Goal: Information Seeking & Learning: Learn about a topic

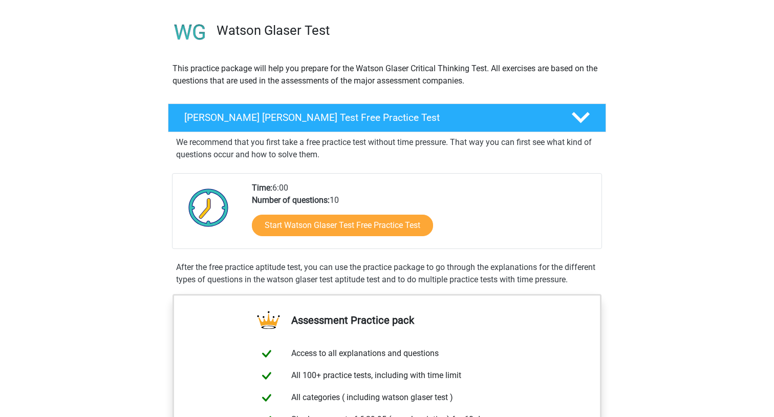
scroll to position [66, 0]
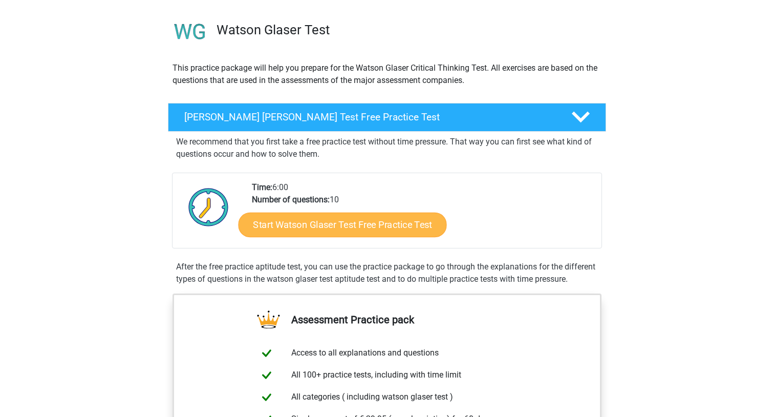
click at [305, 227] on link "Start Watson Glaser Test Free Practice Test" at bounding box center [343, 224] width 208 height 25
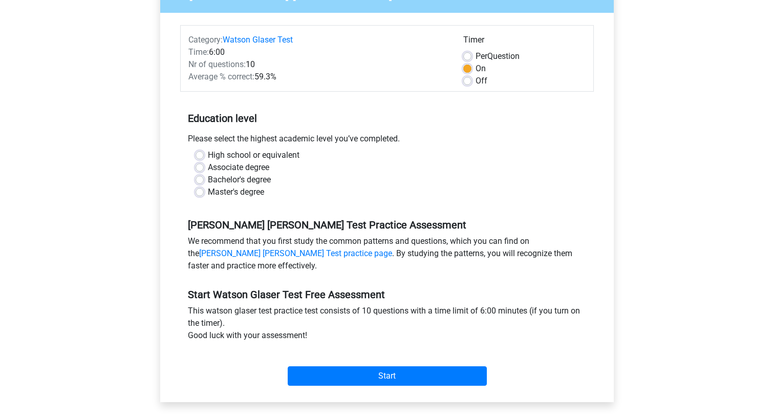
scroll to position [111, 0]
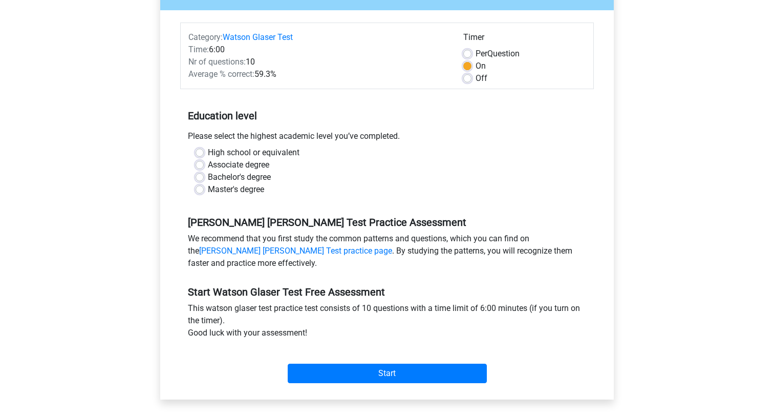
click at [262, 169] on label "Associate degree" at bounding box center [238, 165] width 61 height 12
click at [204, 169] on input "Associate degree" at bounding box center [200, 164] width 8 height 10
radio input "true"
click at [262, 177] on label "Bachelor's degree" at bounding box center [239, 177] width 63 height 12
click at [204, 177] on input "Bachelor's degree" at bounding box center [200, 176] width 8 height 10
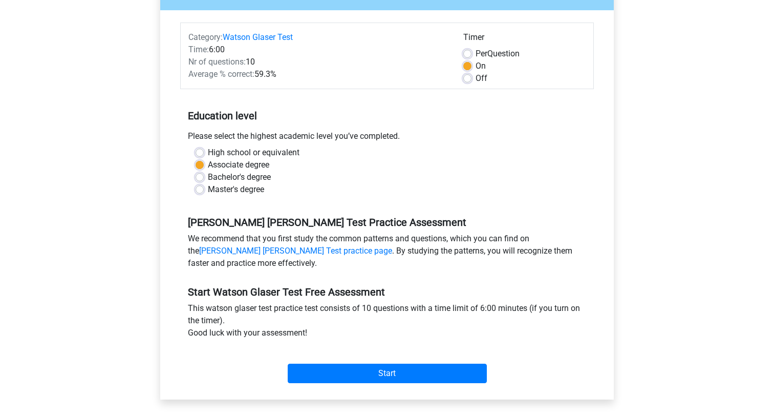
radio input "true"
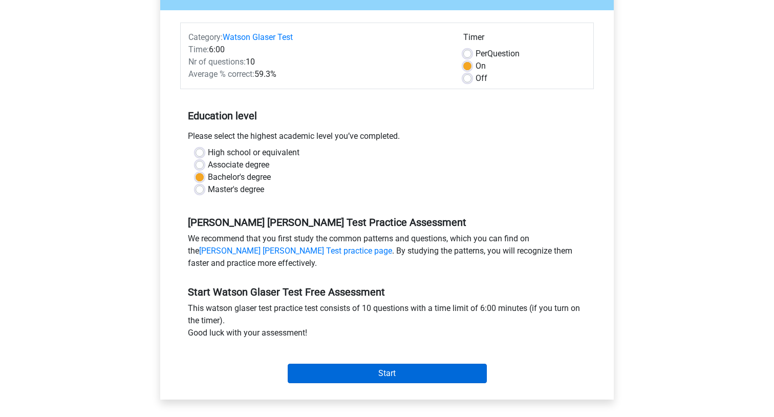
click at [367, 379] on input "Start" at bounding box center [387, 373] width 199 height 19
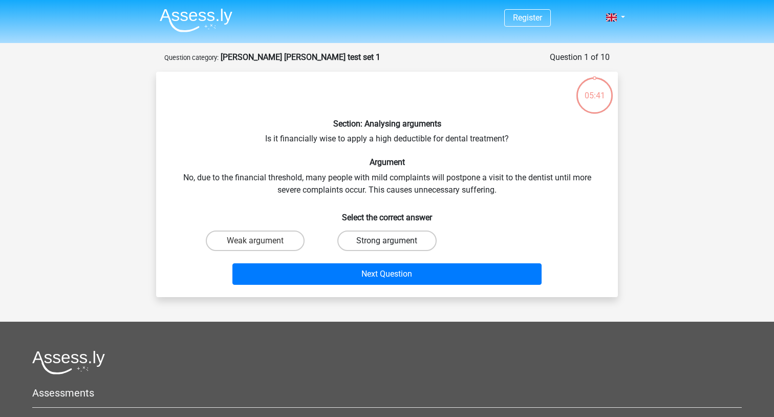
click at [381, 246] on label "Strong argument" at bounding box center [386, 240] width 99 height 20
click at [387, 246] on input "Strong argument" at bounding box center [390, 244] width 7 height 7
radio input "true"
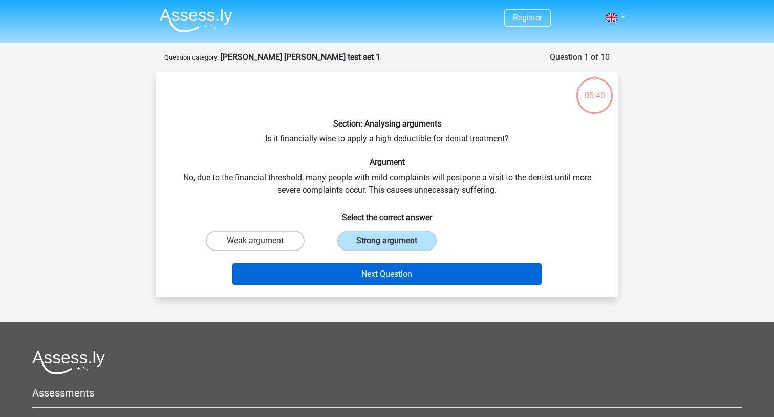
click at [386, 279] on button "Next Question" at bounding box center [387, 274] width 310 height 22
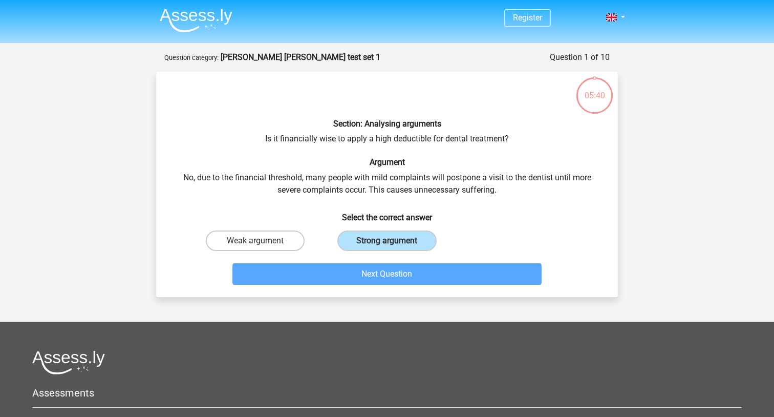
scroll to position [51, 0]
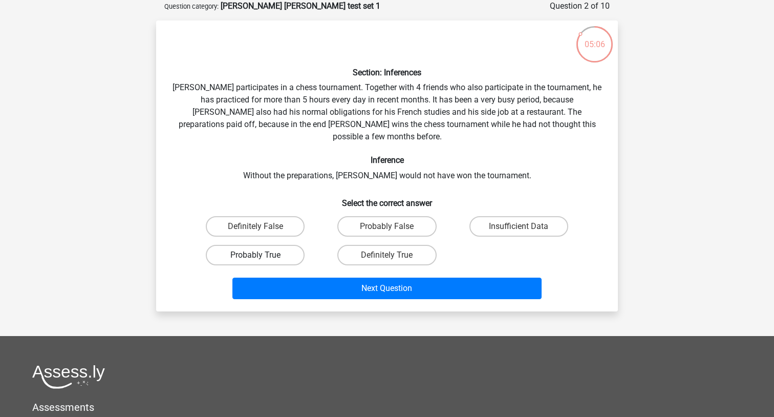
click at [274, 245] on label "Probably True" at bounding box center [255, 255] width 99 height 20
click at [262, 255] on input "Probably True" at bounding box center [259, 258] width 7 height 7
radio input "true"
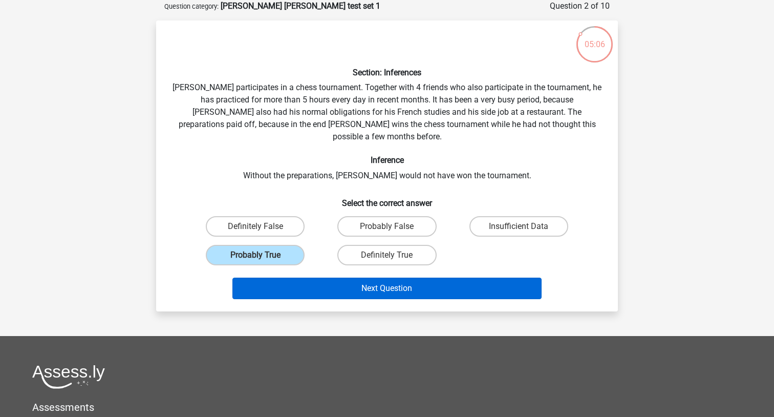
click at [345, 278] on button "Next Question" at bounding box center [387, 289] width 310 height 22
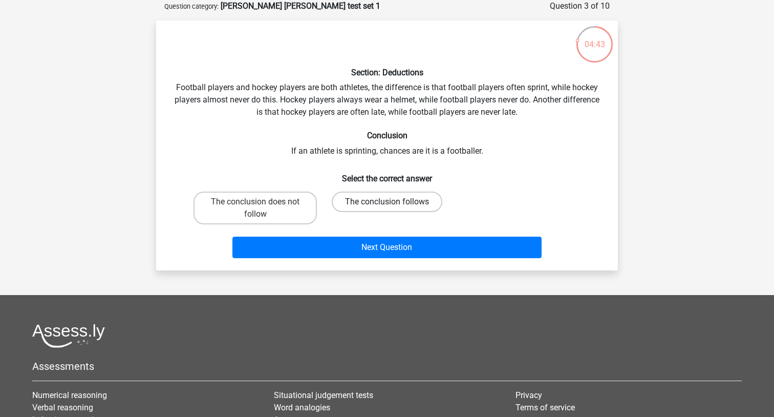
click at [385, 201] on label "The conclusion follows" at bounding box center [387, 202] width 111 height 20
click at [387, 202] on input "The conclusion follows" at bounding box center [390, 205] width 7 height 7
radio input "true"
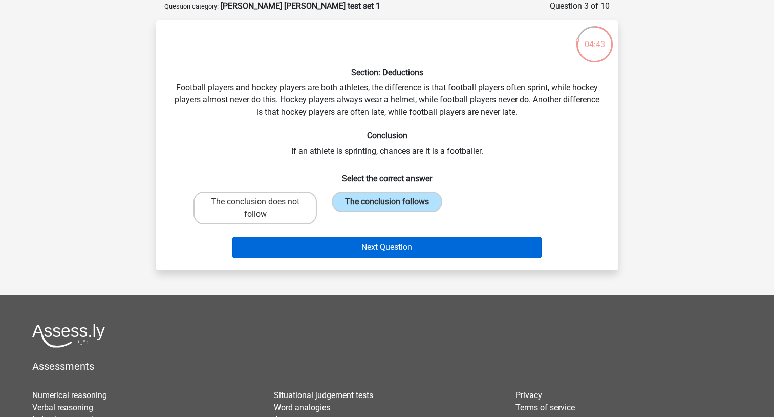
click at [382, 249] on button "Next Question" at bounding box center [387, 248] width 310 height 22
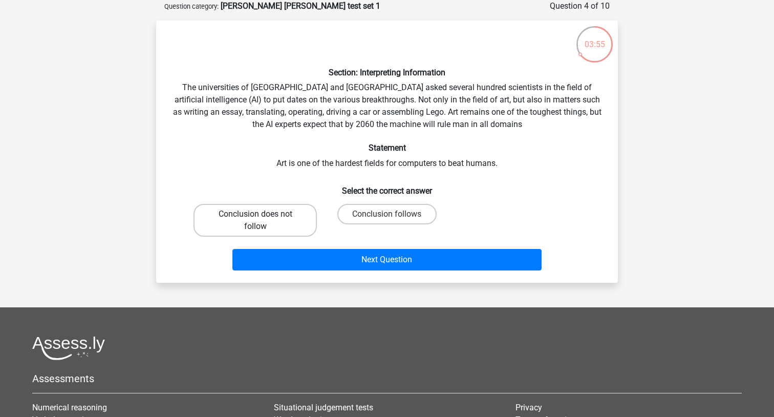
click at [291, 212] on label "Conclusion does not follow" at bounding box center [255, 220] width 123 height 33
click at [262, 214] on input "Conclusion does not follow" at bounding box center [259, 217] width 7 height 7
radio input "true"
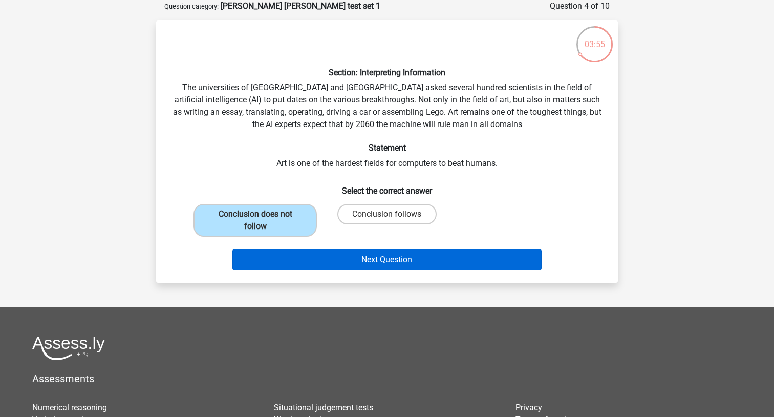
click at [320, 265] on button "Next Question" at bounding box center [387, 260] width 310 height 22
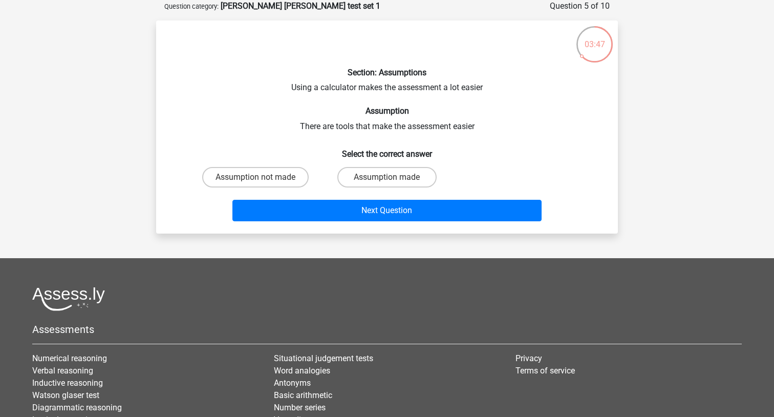
click at [389, 177] on input "Assumption made" at bounding box center [390, 180] width 7 height 7
radio input "true"
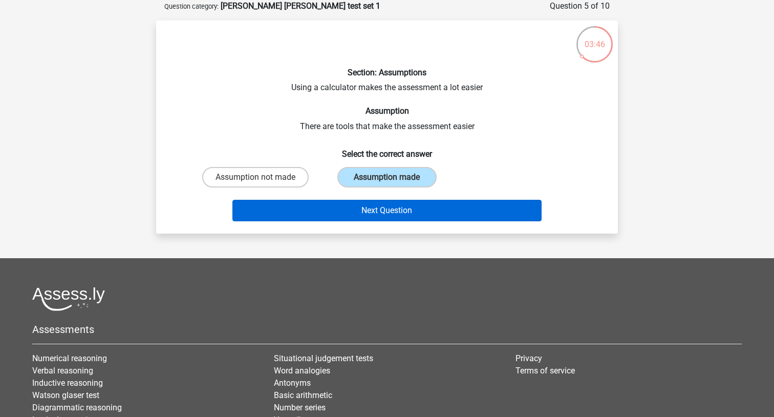
click at [385, 205] on button "Next Question" at bounding box center [387, 211] width 310 height 22
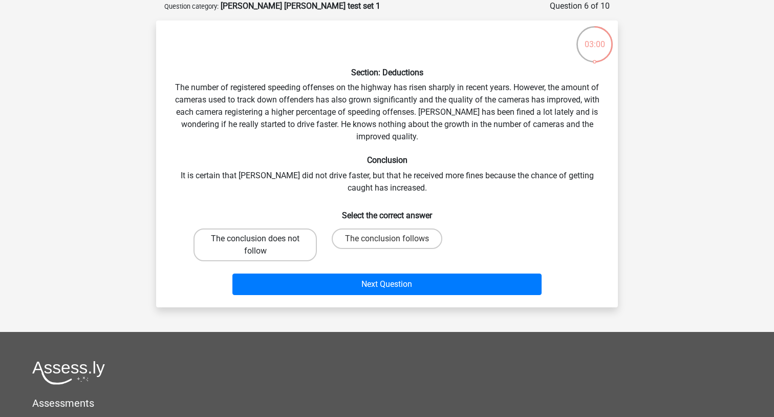
click at [286, 258] on label "The conclusion does not follow" at bounding box center [255, 244] width 123 height 33
click at [262, 245] on input "The conclusion does not follow" at bounding box center [259, 242] width 7 height 7
radio input "true"
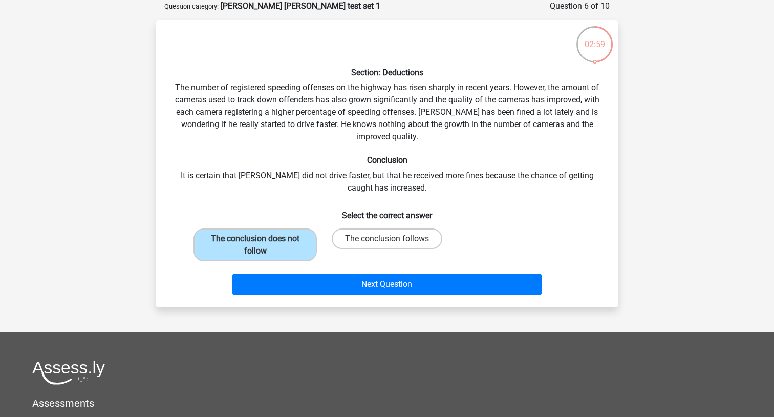
click at [319, 295] on div "Next Question" at bounding box center [386, 286] width 395 height 26
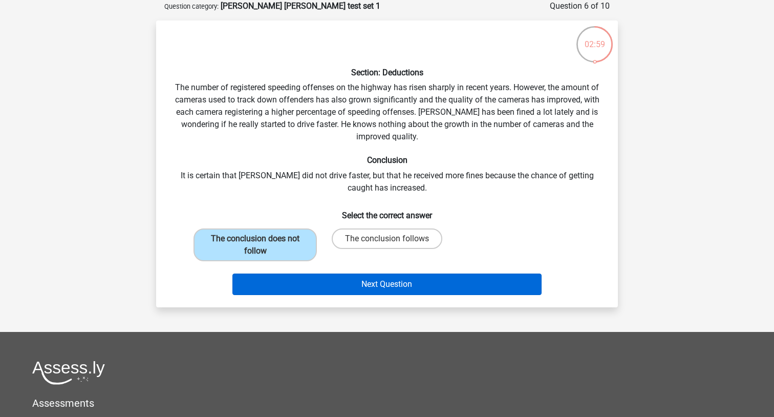
click at [321, 283] on button "Next Question" at bounding box center [387, 284] width 310 height 22
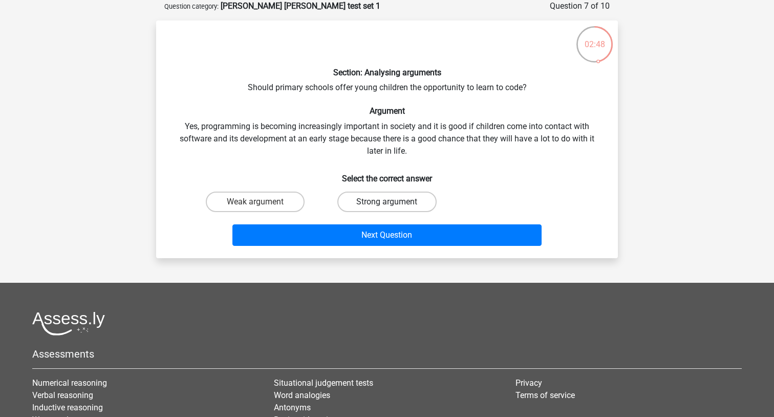
click at [373, 205] on label "Strong argument" at bounding box center [386, 202] width 99 height 20
click at [387, 205] on input "Strong argument" at bounding box center [390, 205] width 7 height 7
radio input "true"
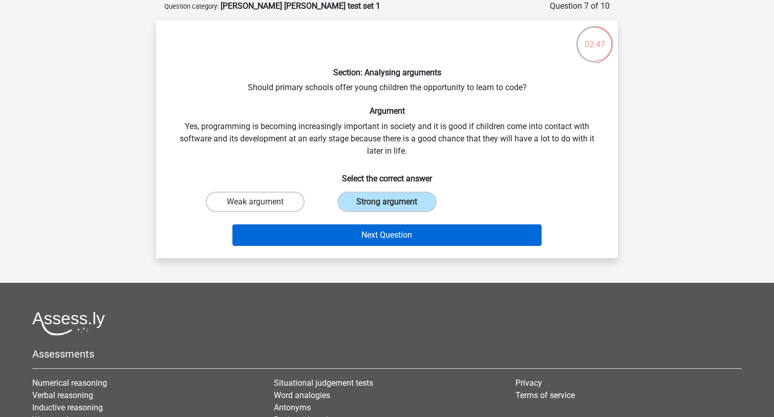
click at [373, 237] on button "Next Question" at bounding box center [387, 235] width 310 height 22
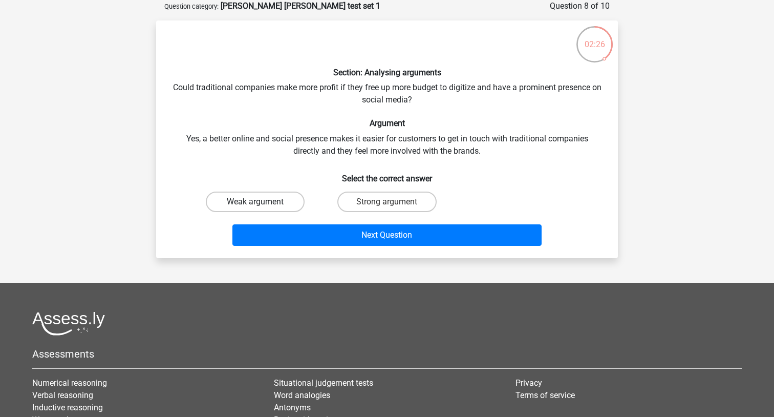
click at [290, 203] on label "Weak argument" at bounding box center [255, 202] width 99 height 20
click at [262, 203] on input "Weak argument" at bounding box center [259, 205] width 7 height 7
radio input "true"
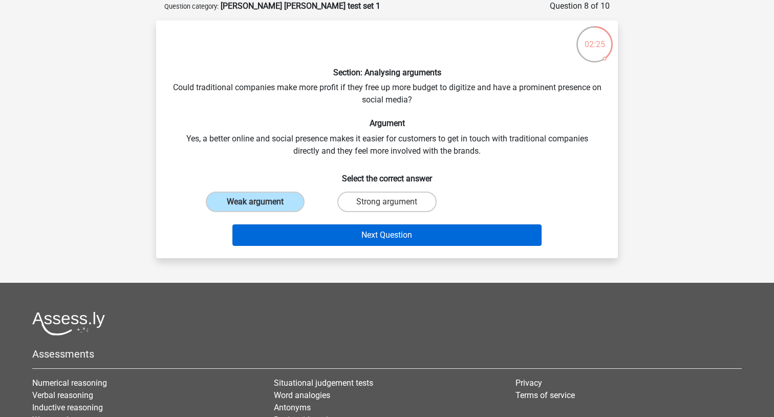
click at [331, 230] on button "Next Question" at bounding box center [387, 235] width 310 height 22
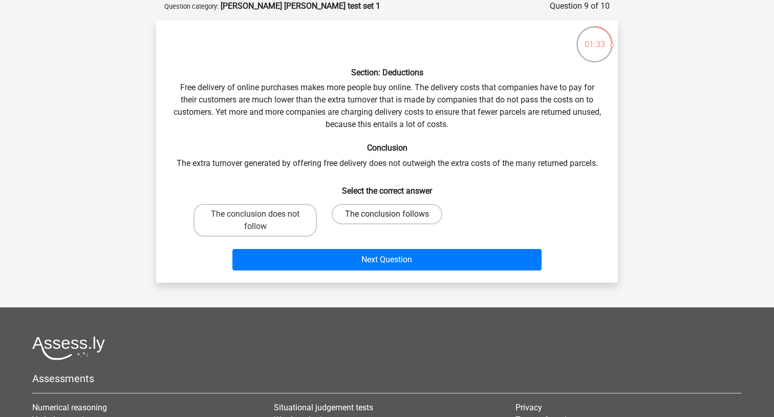
click at [358, 209] on label "The conclusion follows" at bounding box center [387, 214] width 111 height 20
click at [387, 214] on input "The conclusion follows" at bounding box center [390, 217] width 7 height 7
radio input "true"
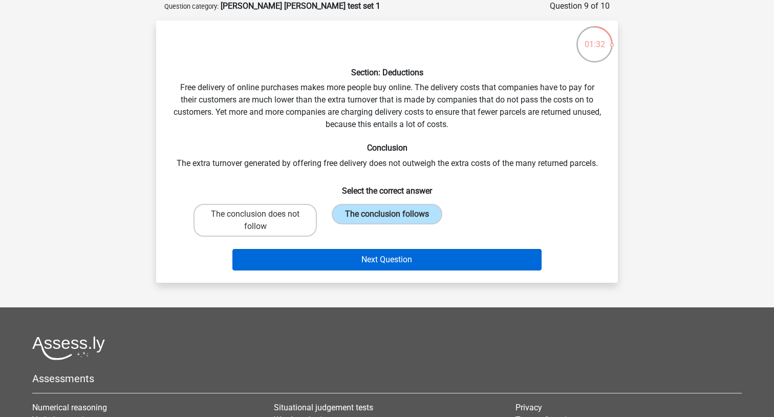
click at [369, 269] on button "Next Question" at bounding box center [387, 260] width 310 height 22
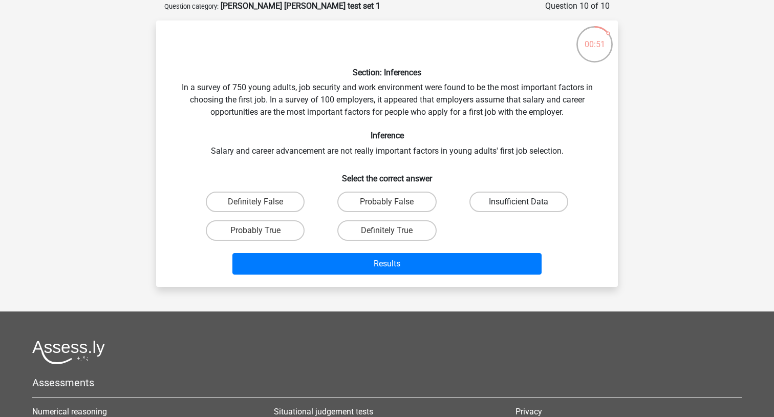
click at [483, 202] on label "Insufficient Data" at bounding box center [519, 202] width 99 height 20
click at [519, 202] on input "Insufficient Data" at bounding box center [522, 205] width 7 height 7
radio input "true"
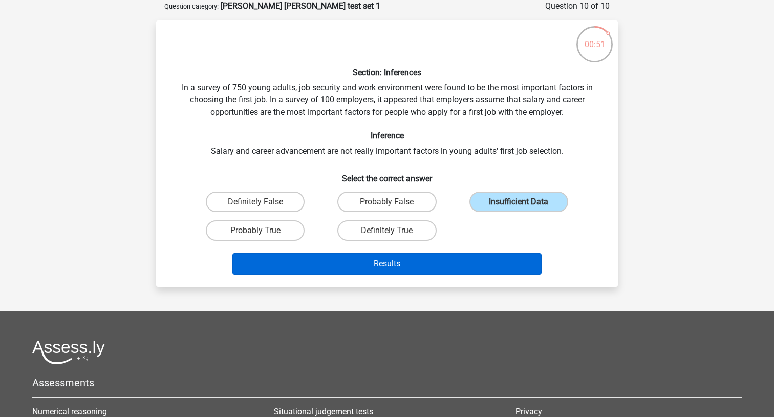
click at [447, 270] on button "Results" at bounding box center [387, 264] width 310 height 22
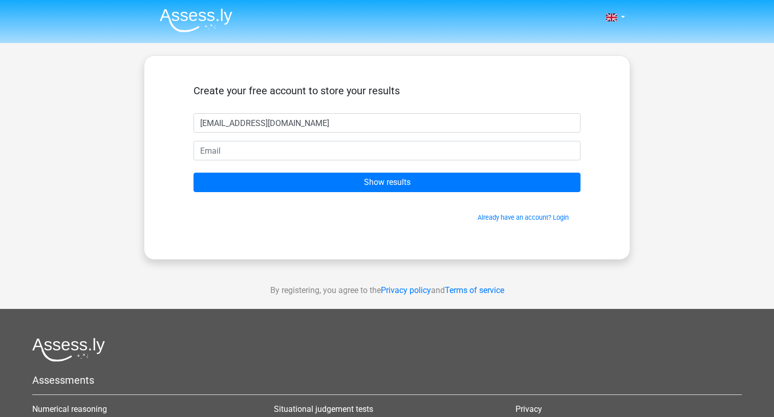
type input "emmakolbuc@hotmail.com"
drag, startPoint x: 312, startPoint y: 124, endPoint x: 143, endPoint y: 123, distance: 169.0
click at [143, 123] on div "Nederlands English" at bounding box center [387, 289] width 774 height 579
type input "em"
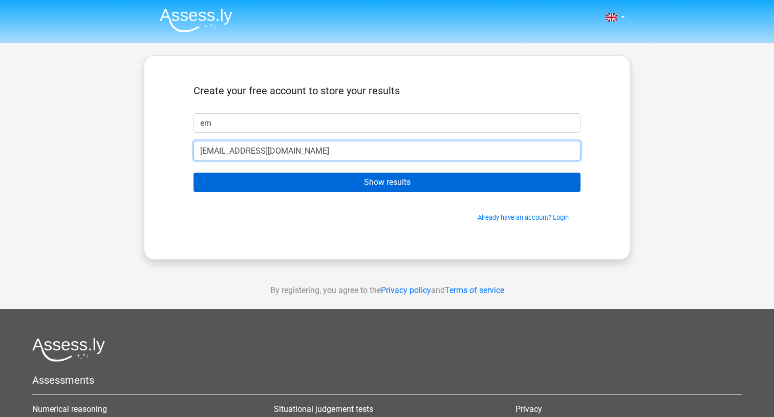
type input "emmakolbuc@hotmail.com"
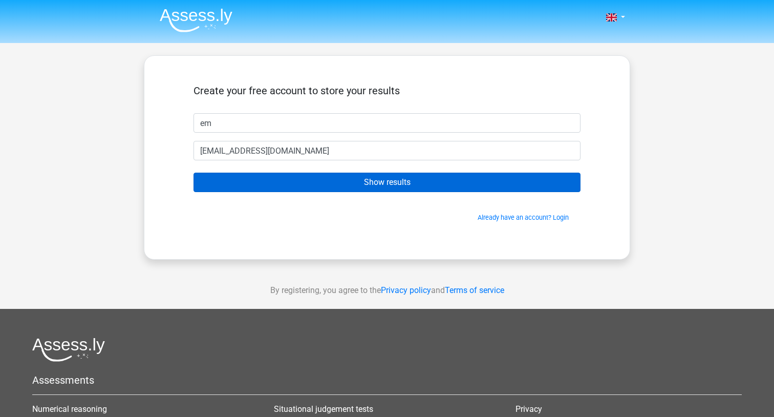
click at [267, 183] on input "Show results" at bounding box center [387, 182] width 387 height 19
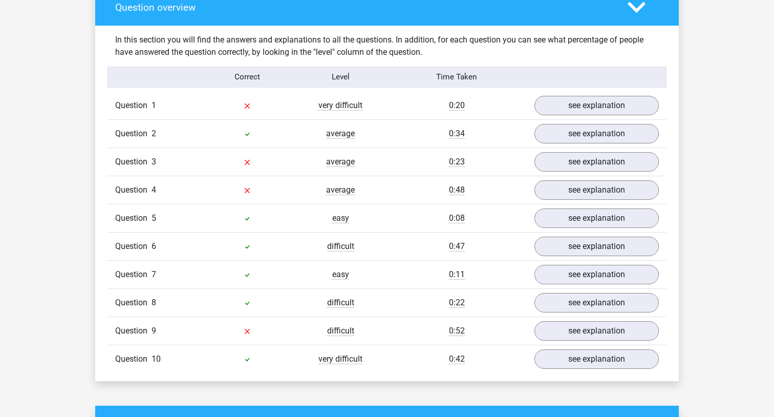
scroll to position [770, 0]
click at [579, 108] on link "see explanation" at bounding box center [596, 105] width 143 height 23
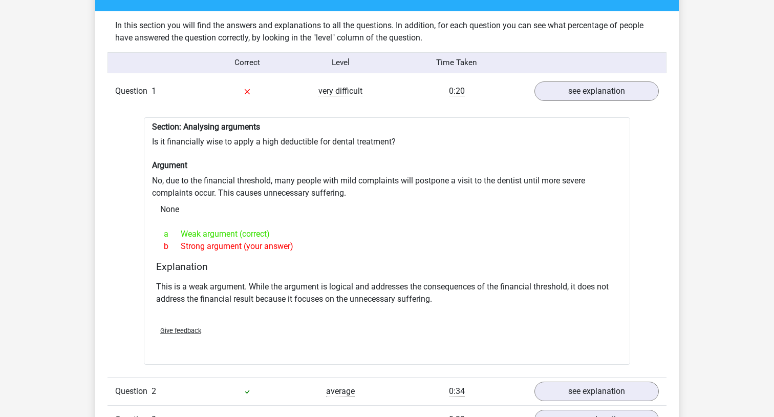
scroll to position [784, 0]
click at [573, 99] on link "see explanation" at bounding box center [596, 91] width 143 height 23
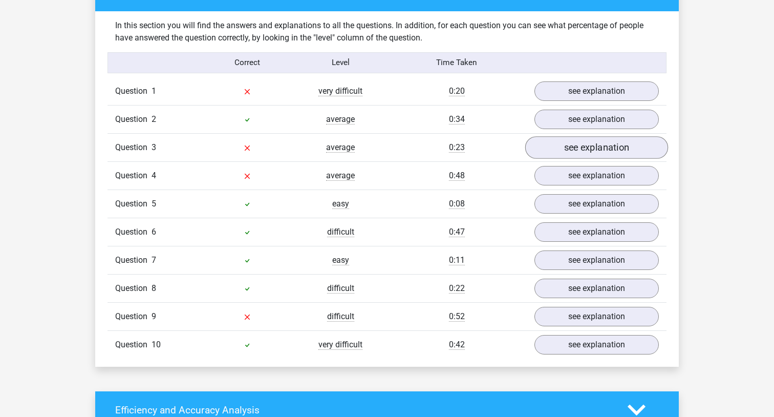
click at [581, 147] on link "see explanation" at bounding box center [596, 147] width 143 height 23
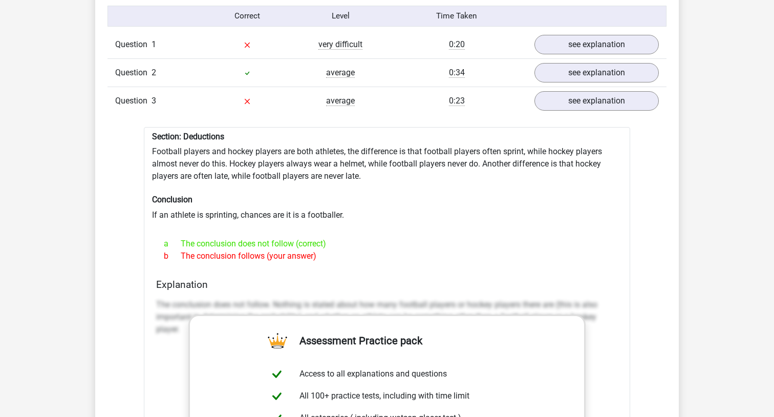
scroll to position [852, 0]
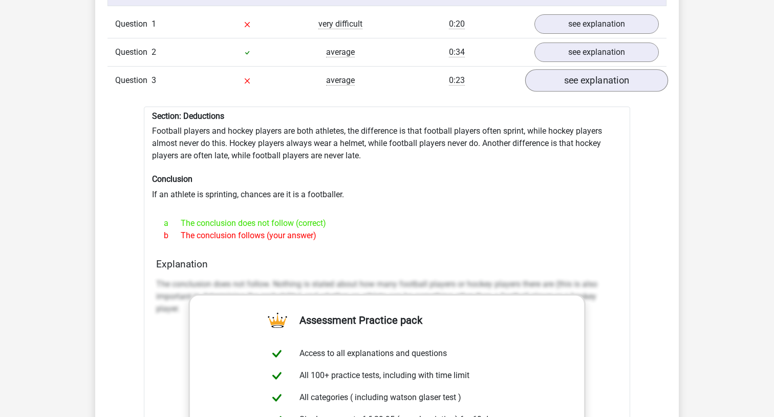
click at [591, 82] on link "see explanation" at bounding box center [596, 80] width 143 height 23
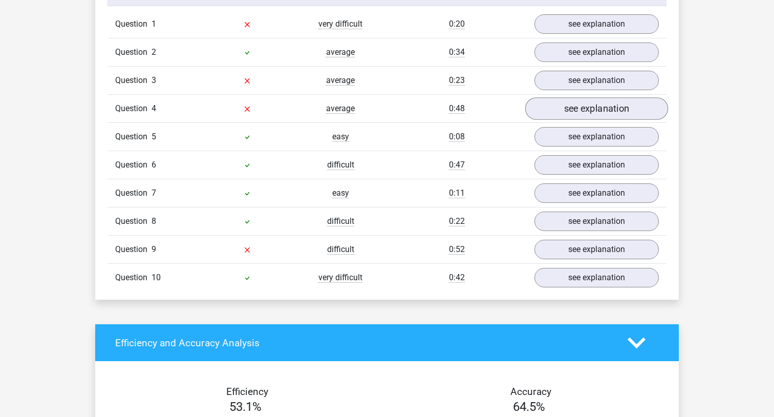
click at [589, 104] on link "see explanation" at bounding box center [596, 108] width 143 height 23
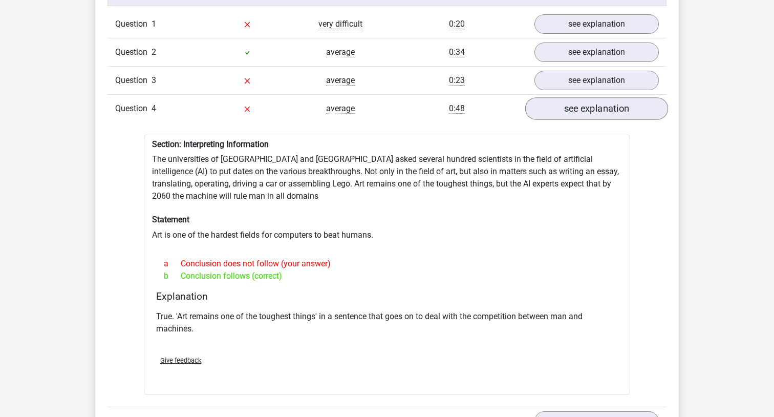
click at [588, 108] on link "see explanation" at bounding box center [596, 108] width 143 height 23
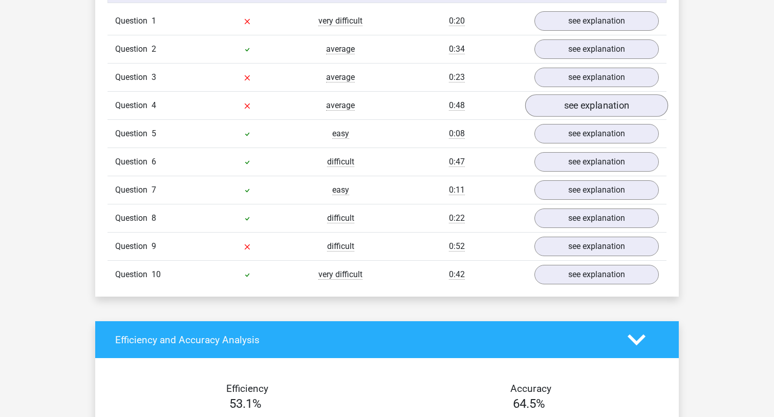
scroll to position [855, 0]
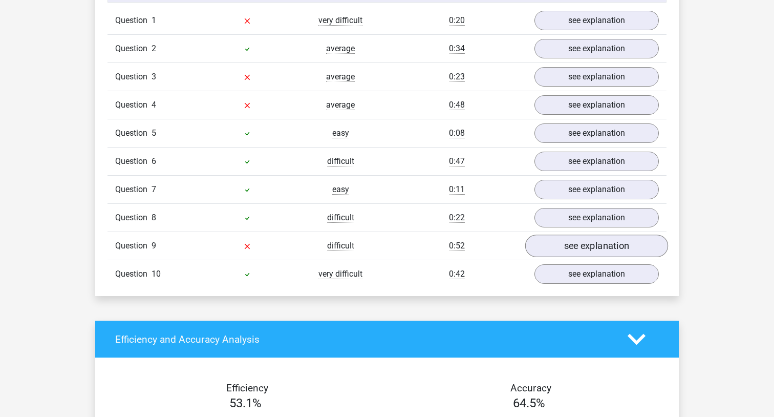
click at [569, 252] on link "see explanation" at bounding box center [596, 246] width 143 height 23
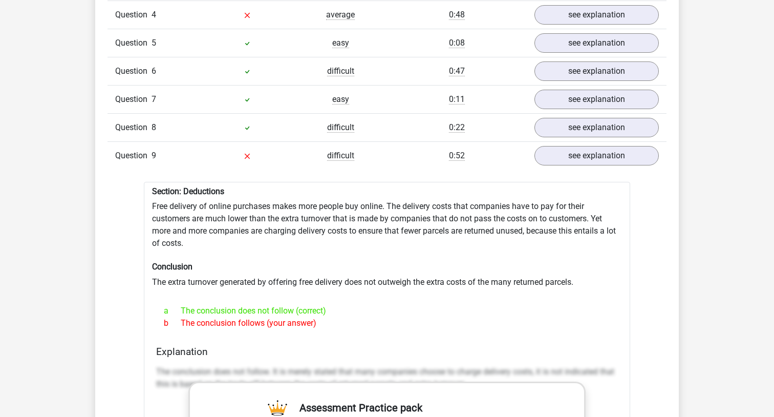
scroll to position [951, 0]
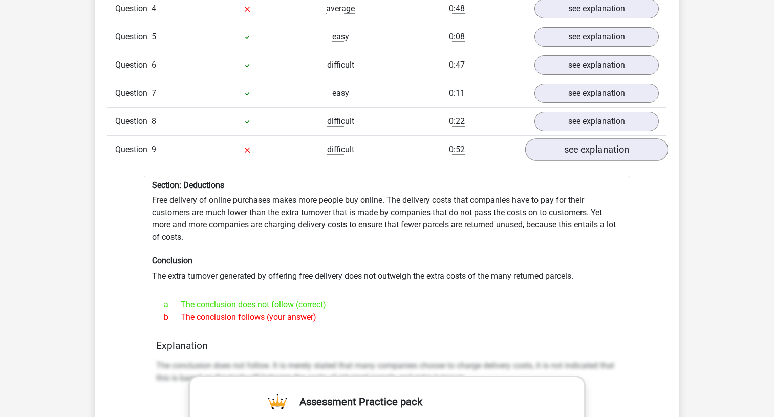
click at [588, 159] on link "see explanation" at bounding box center [596, 149] width 143 height 23
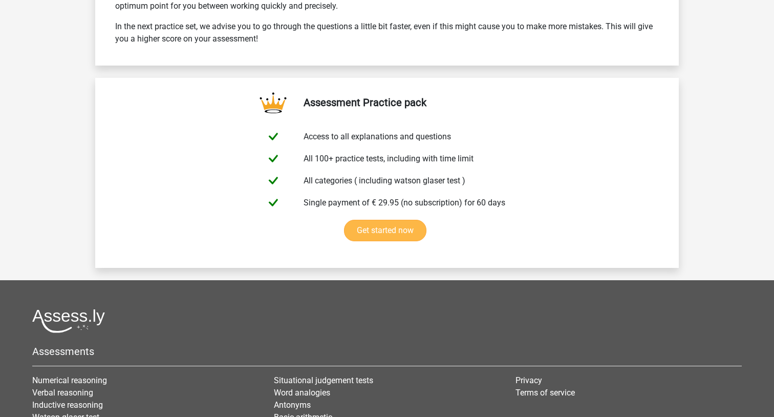
scroll to position [1641, 0]
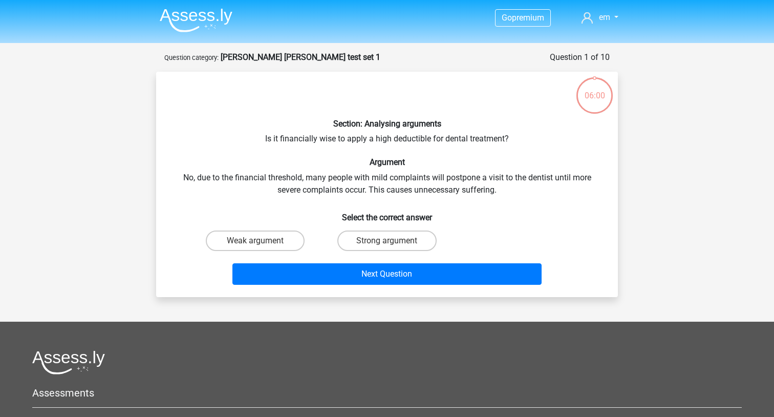
scroll to position [51, 0]
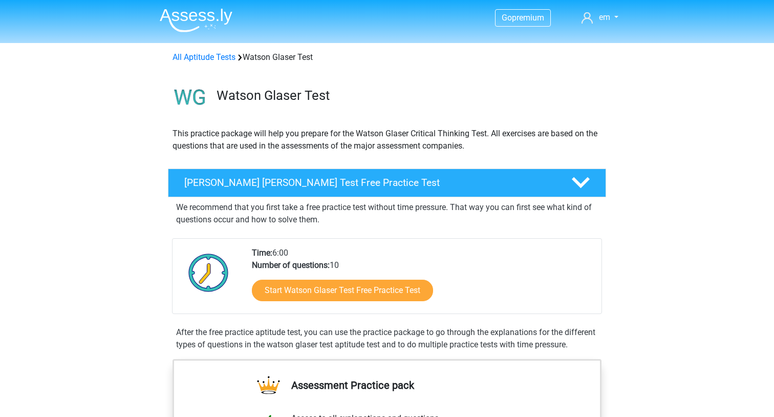
scroll to position [66, 0]
